Goal: Find specific page/section: Find specific page/section

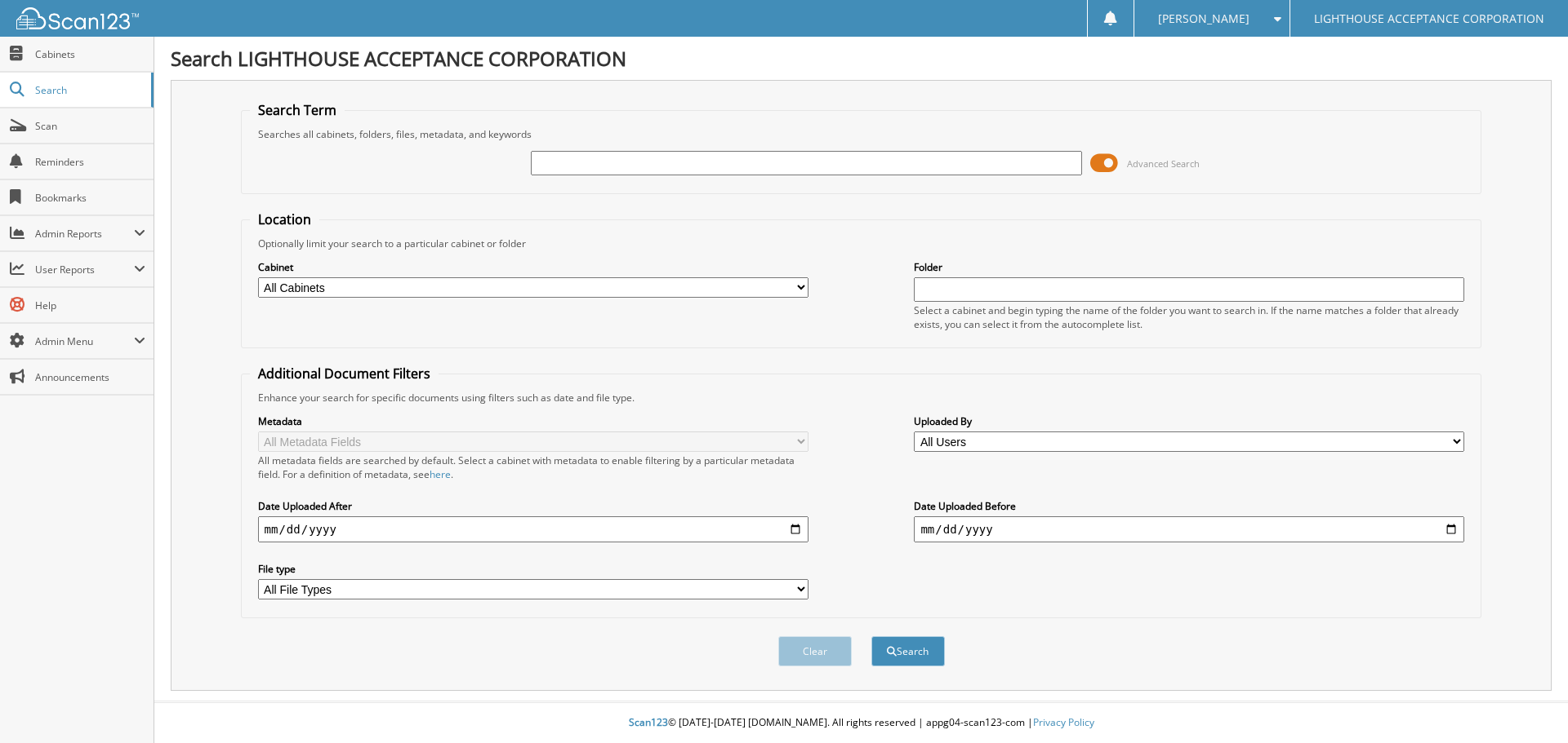
click at [581, 165] on input "text" at bounding box center [805, 163] width 551 height 25
type input "6227"
click at [871, 636] on button "Search" at bounding box center [908, 651] width 73 height 31
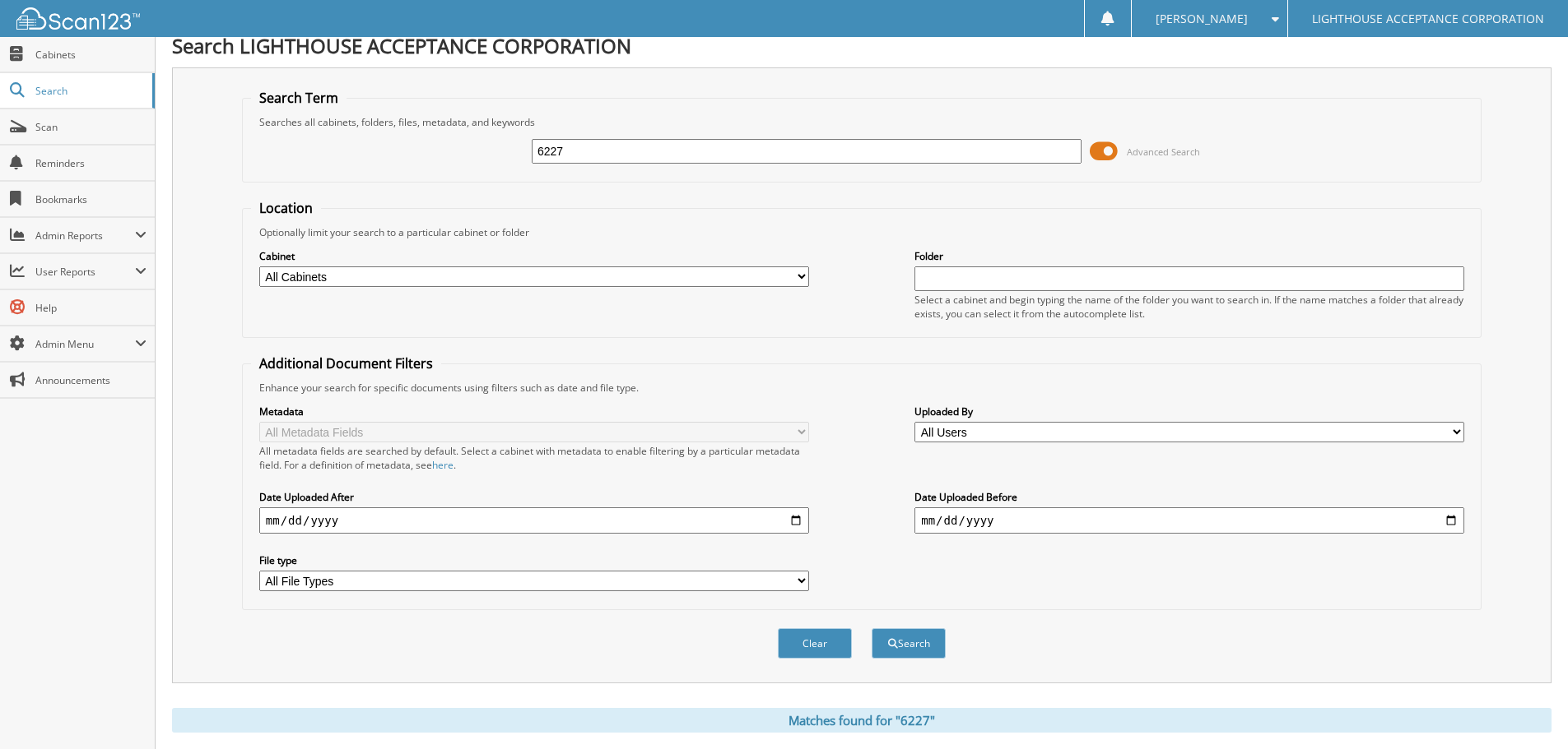
scroll to position [493, 0]
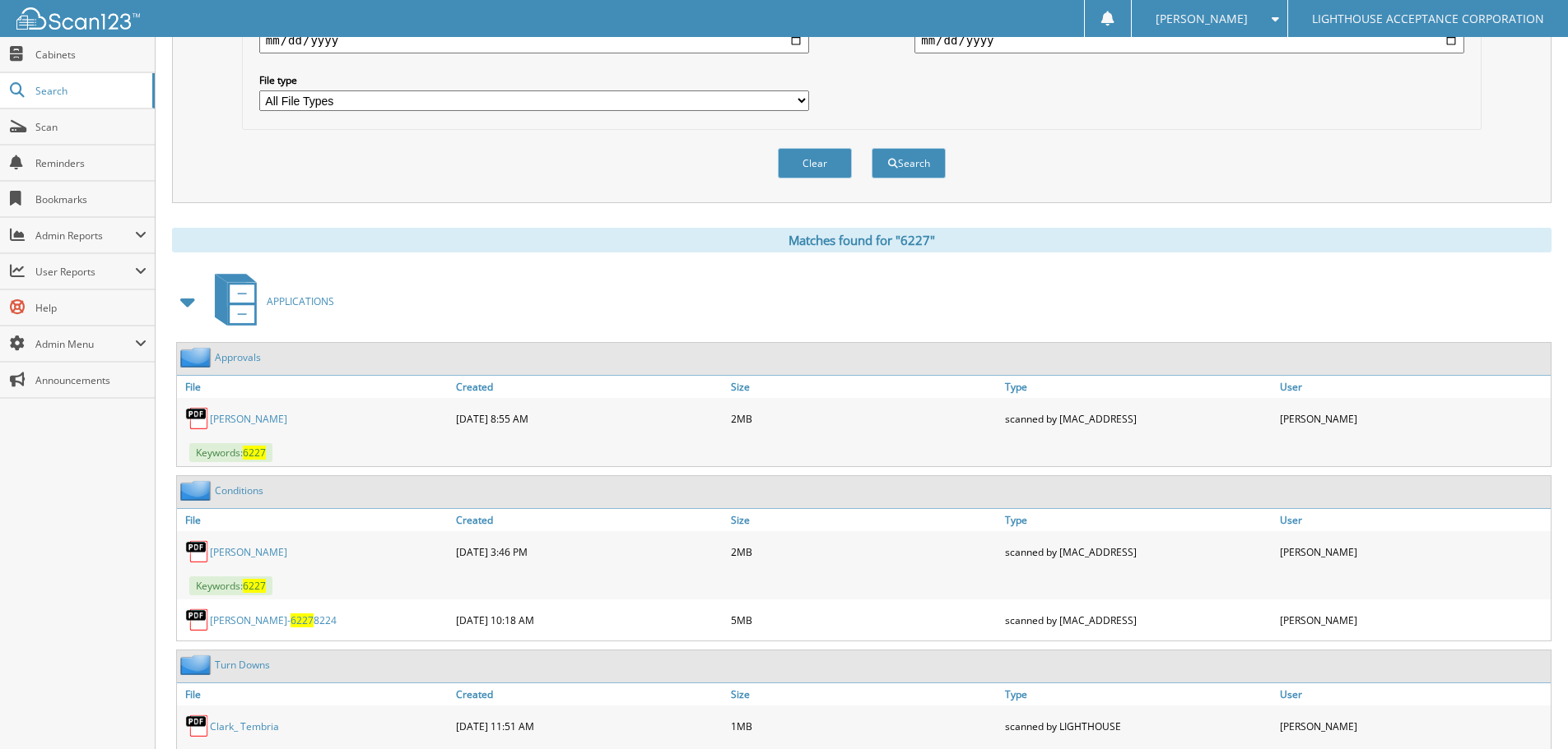
click at [253, 421] on link "Mezyk Devon" at bounding box center [248, 419] width 77 height 14
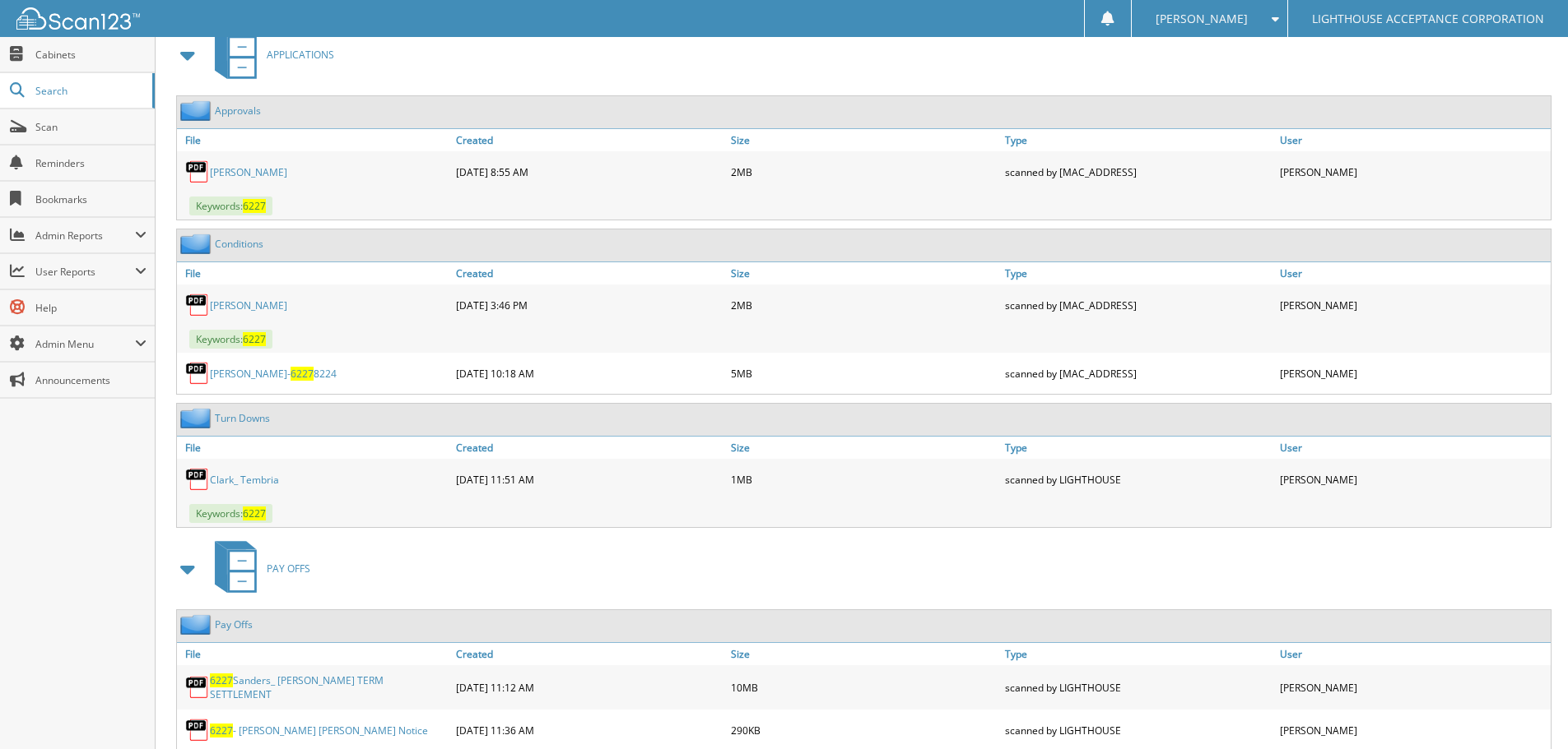
click at [240, 372] on link "MEZYK- 6227 8224" at bounding box center [273, 374] width 127 height 14
